Goal: Task Accomplishment & Management: Use online tool/utility

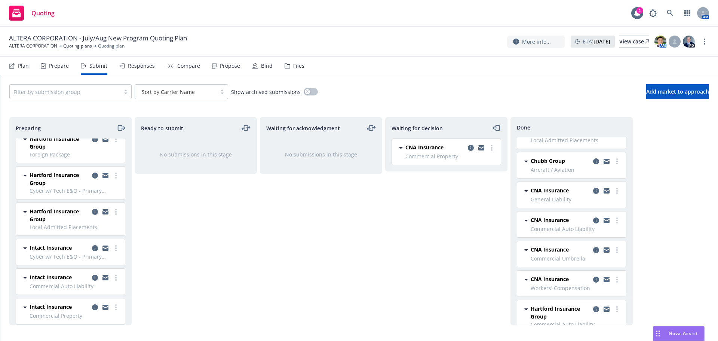
scroll to position [561, 0]
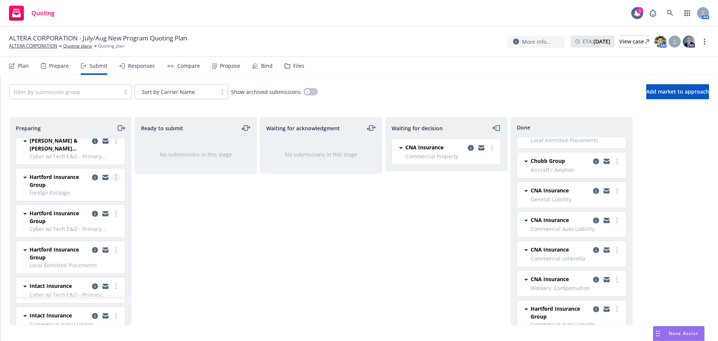
click at [111, 180] on link "more" at bounding box center [115, 177] width 9 height 9
click at [90, 235] on span "Add accepted decision" at bounding box center [77, 237] width 75 height 7
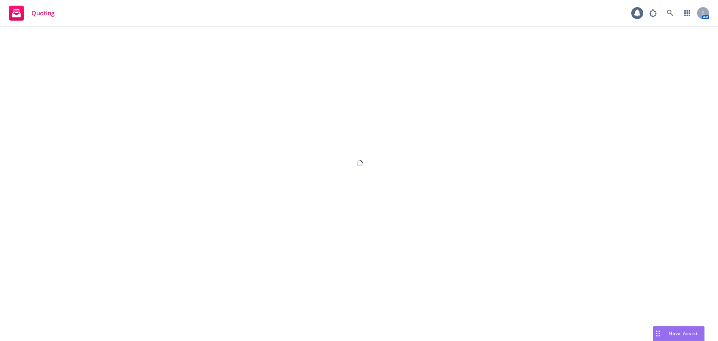
select select "12"
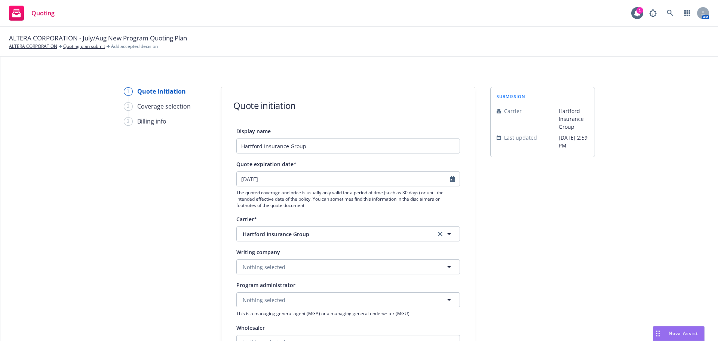
scroll to position [37, 0]
